Goal: Task Accomplishment & Management: Manage account settings

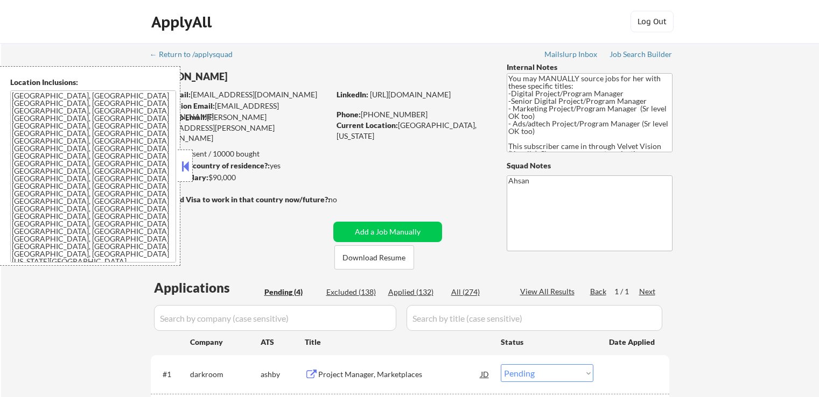
select select ""pending""
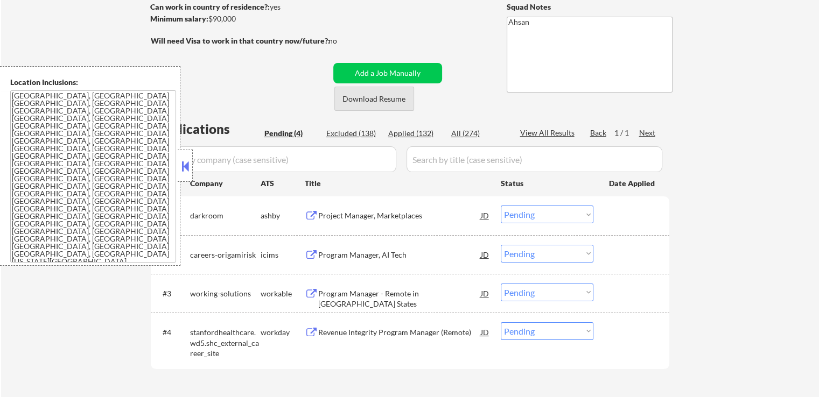
scroll to position [161, 0]
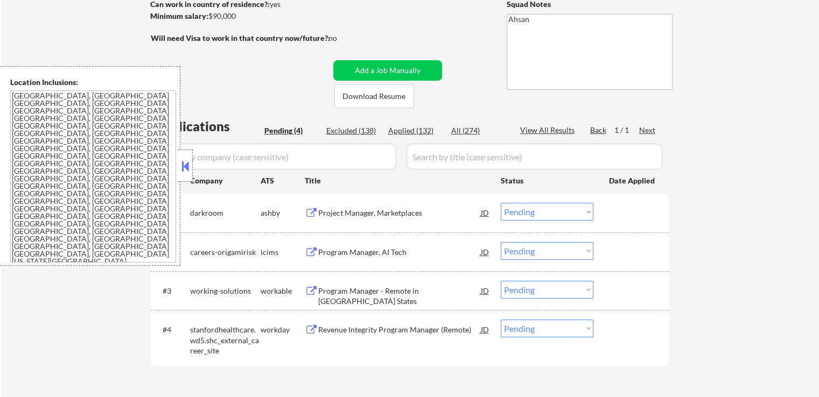
click at [339, 217] on div "Project Manager, Marketplaces" at bounding box center [399, 213] width 163 height 11
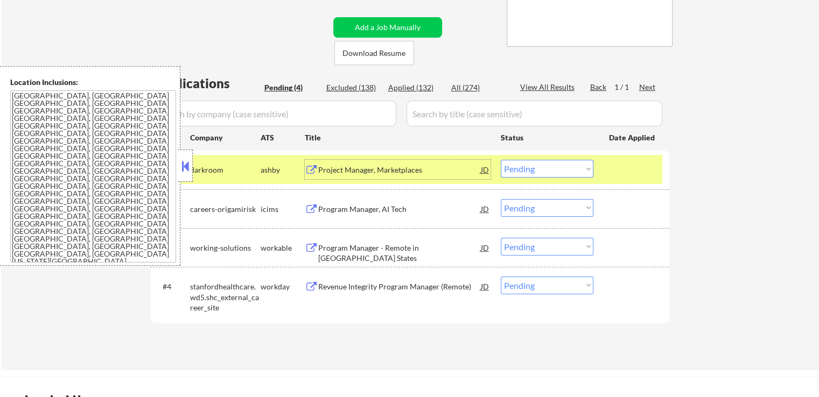
scroll to position [269, 0]
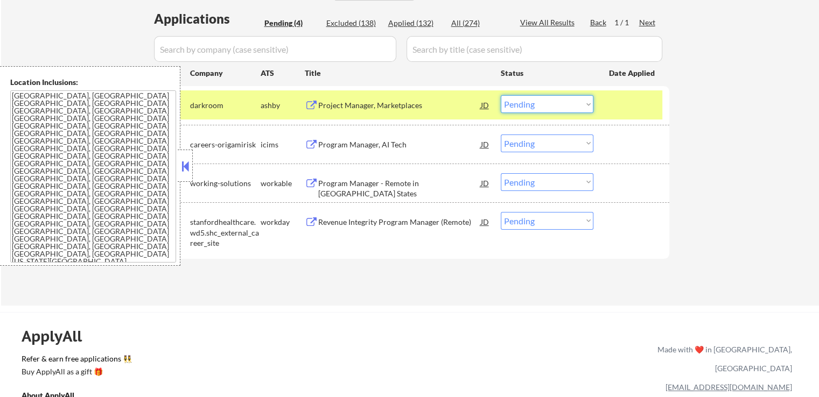
click at [522, 102] on select "Choose an option... Pending Applied Excluded (Questions) Excluded (Expired) Exc…" at bounding box center [547, 104] width 93 height 18
click at [501, 95] on select "Choose an option... Pending Applied Excluded (Questions) Excluded (Expired) Exc…" at bounding box center [547, 104] width 93 height 18
select select ""pending""
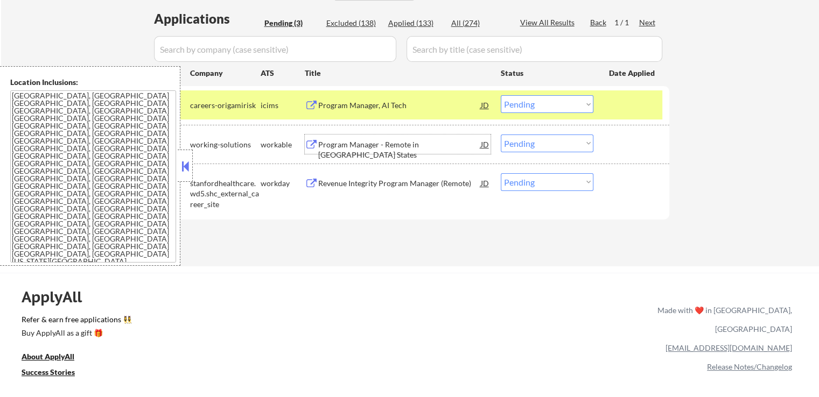
click at [332, 145] on div "Program Manager - Remote in [GEOGRAPHIC_DATA] States" at bounding box center [399, 149] width 163 height 21
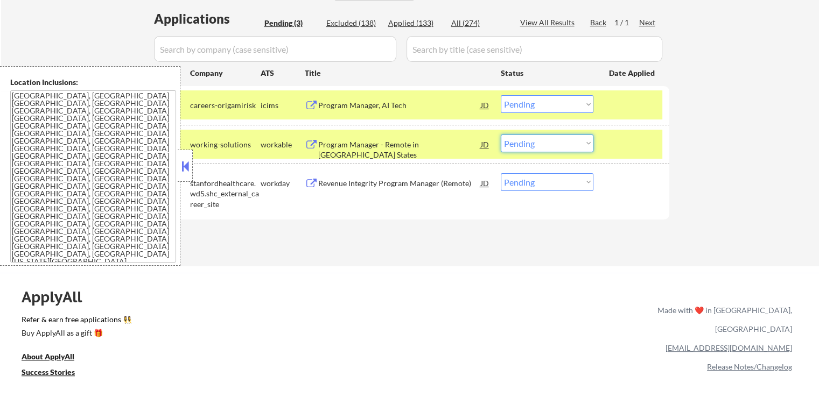
drag, startPoint x: 540, startPoint y: 144, endPoint x: 544, endPoint y: 150, distance: 7.2
click at [542, 145] on select "Choose an option... Pending Applied Excluded (Questions) Excluded (Expired) Exc…" at bounding box center [547, 144] width 93 height 18
click at [501, 135] on select "Choose an option... Pending Applied Excluded (Questions) Excluded (Expired) Exc…" at bounding box center [547, 144] width 93 height 18
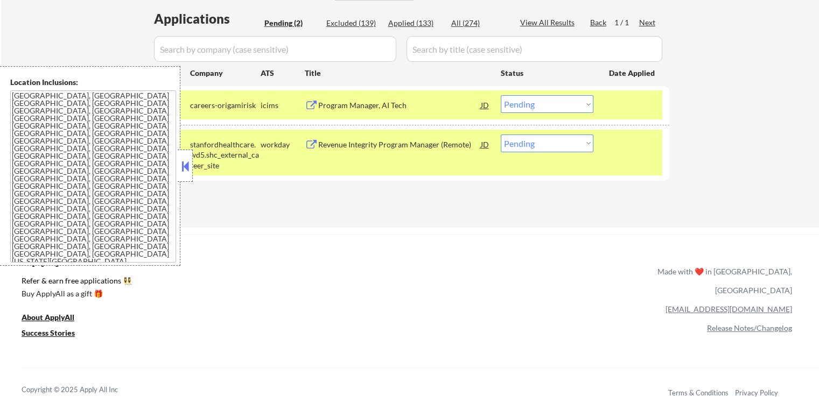
click at [331, 142] on div "Revenue Integrity Program Manager (Remote)" at bounding box center [399, 144] width 163 height 11
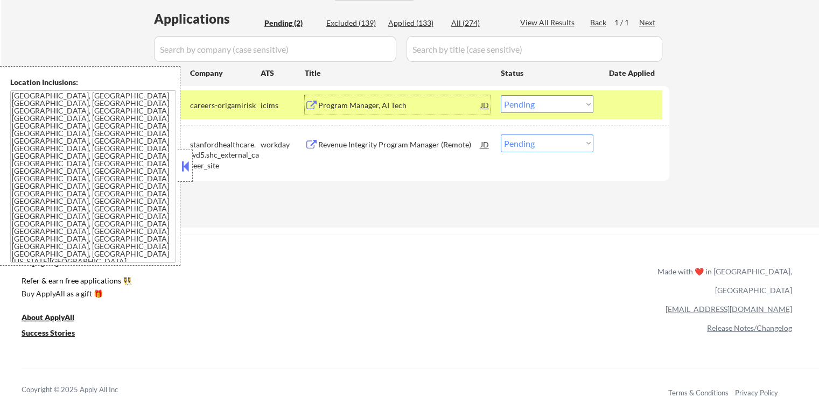
click at [328, 108] on div "Program Manager, AI Tech" at bounding box center [399, 105] width 163 height 11
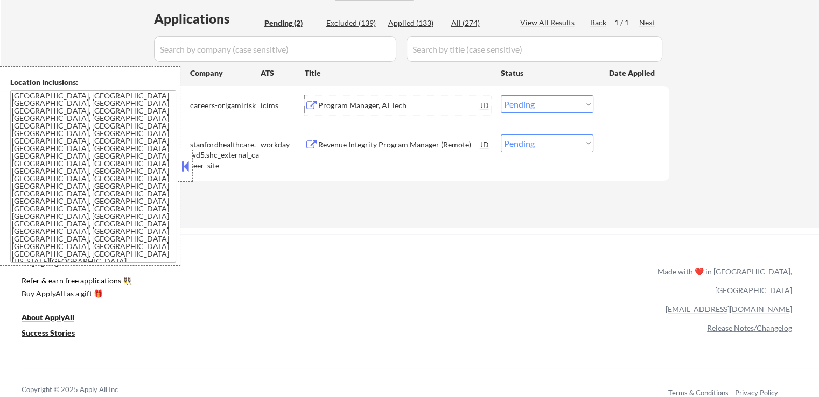
click at [517, 143] on select "Choose an option... Pending Applied Excluded (Questions) Excluded (Expired) Exc…" at bounding box center [547, 144] width 93 height 18
select select ""applied""
click at [501, 135] on select "Choose an option... Pending Applied Excluded (Questions) Excluded (Expired) Exc…" at bounding box center [547, 144] width 93 height 18
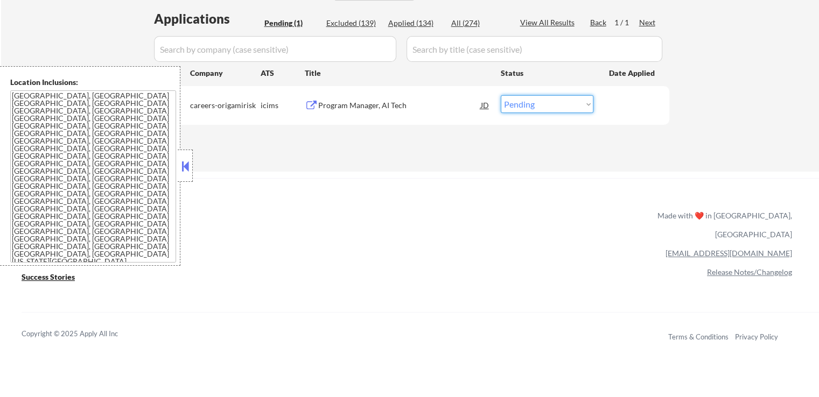
drag, startPoint x: 556, startPoint y: 106, endPoint x: 552, endPoint y: 111, distance: 6.7
click at [556, 106] on select "Choose an option... Pending Applied Excluded (Questions) Excluded (Expired) Exc…" at bounding box center [547, 104] width 93 height 18
select select ""applied""
click at [501, 95] on select "Choose an option... Pending Applied Excluded (Questions) Excluded (Expired) Exc…" at bounding box center [547, 104] width 93 height 18
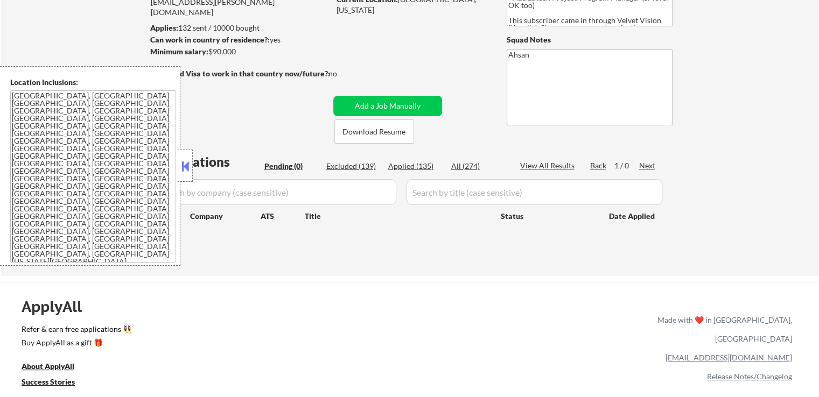
scroll to position [108, 0]
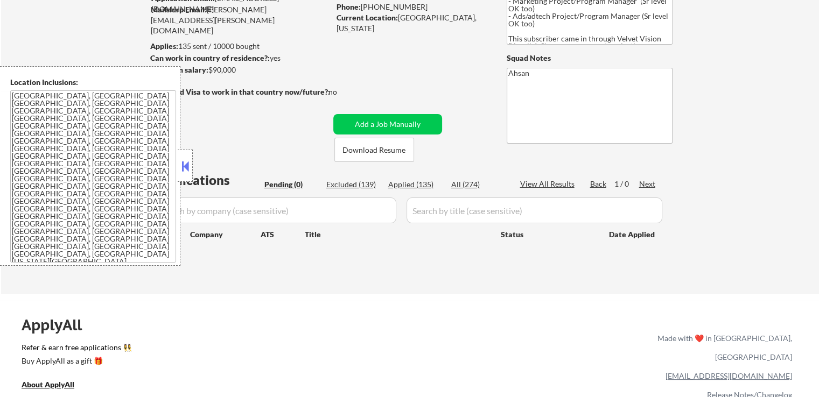
click at [437, 74] on div "← Return to /applysquad Mailslurp Inbox Job Search Builder [PERSON_NAME] User E…" at bounding box center [410, 110] width 537 height 350
